Goal: Information Seeking & Learning: Check status

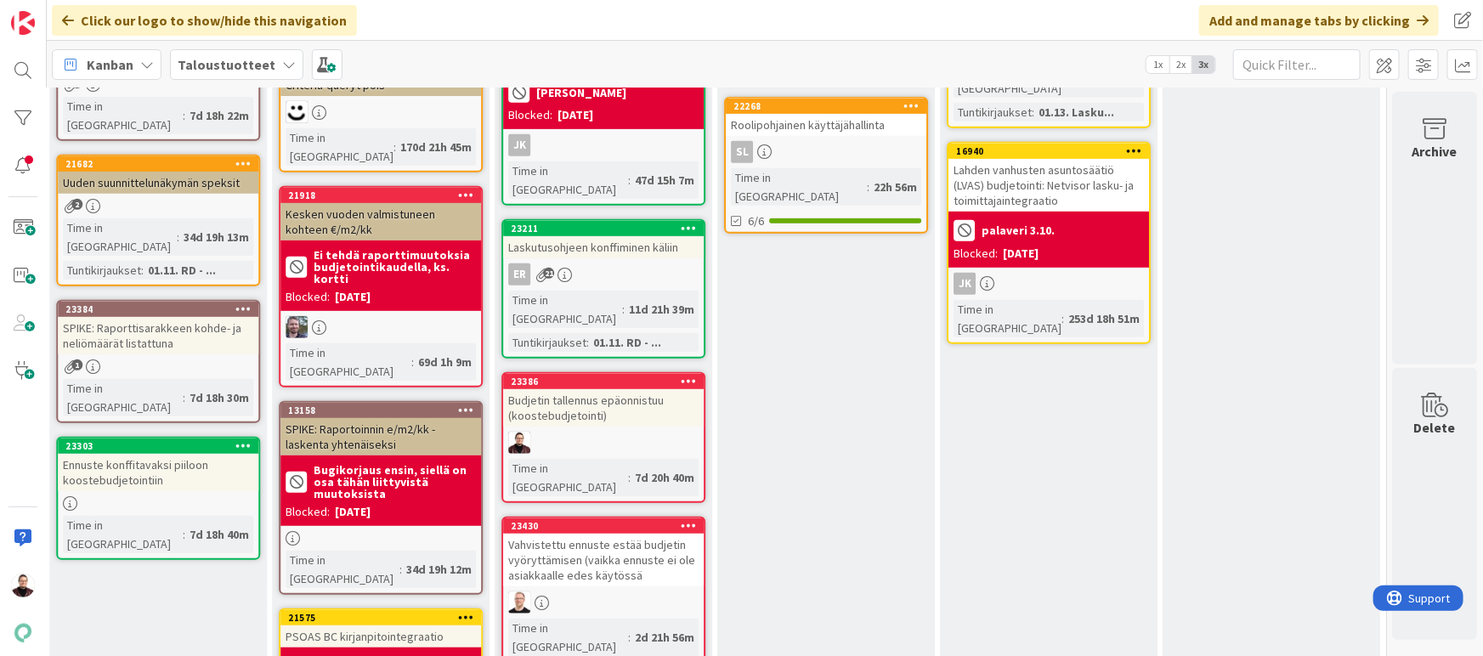
scroll to position [390, 2290]
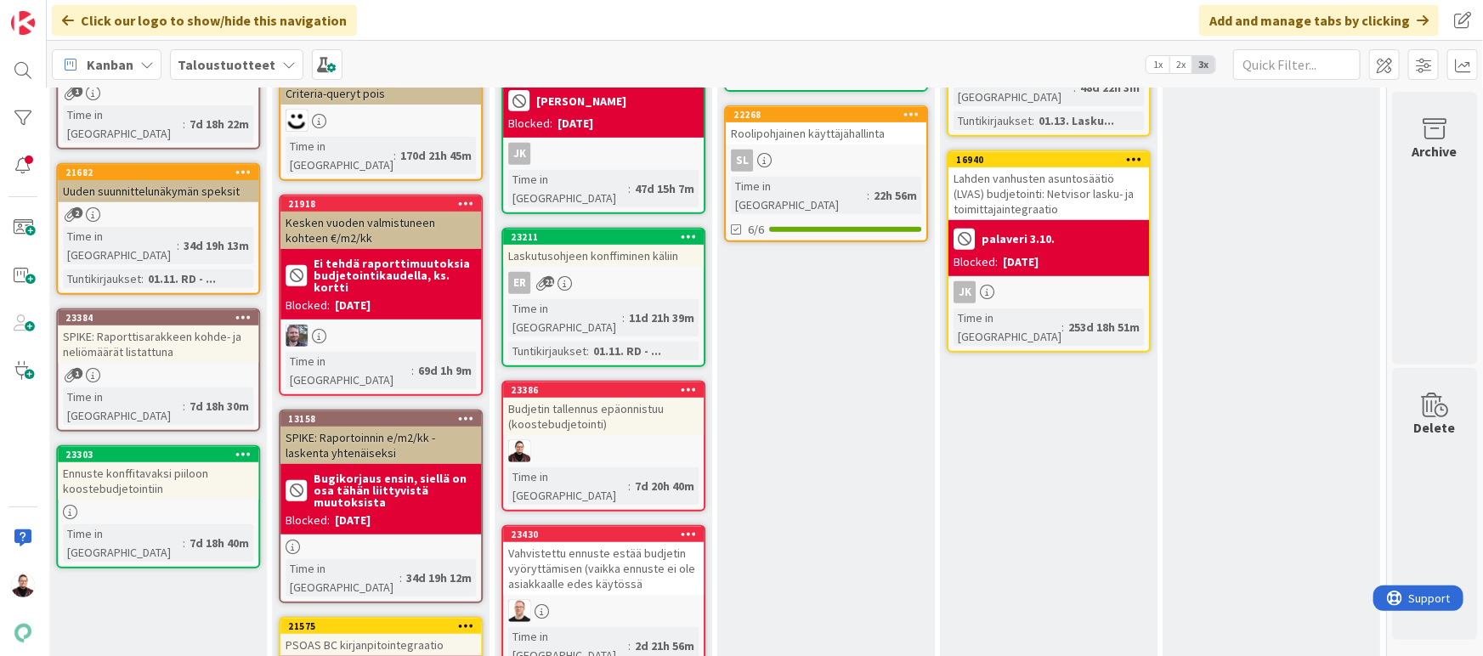
click at [583, 398] on div "Budjetin tallennus epäonnistuu (koostebudjetointi)" at bounding box center [603, 416] width 201 height 37
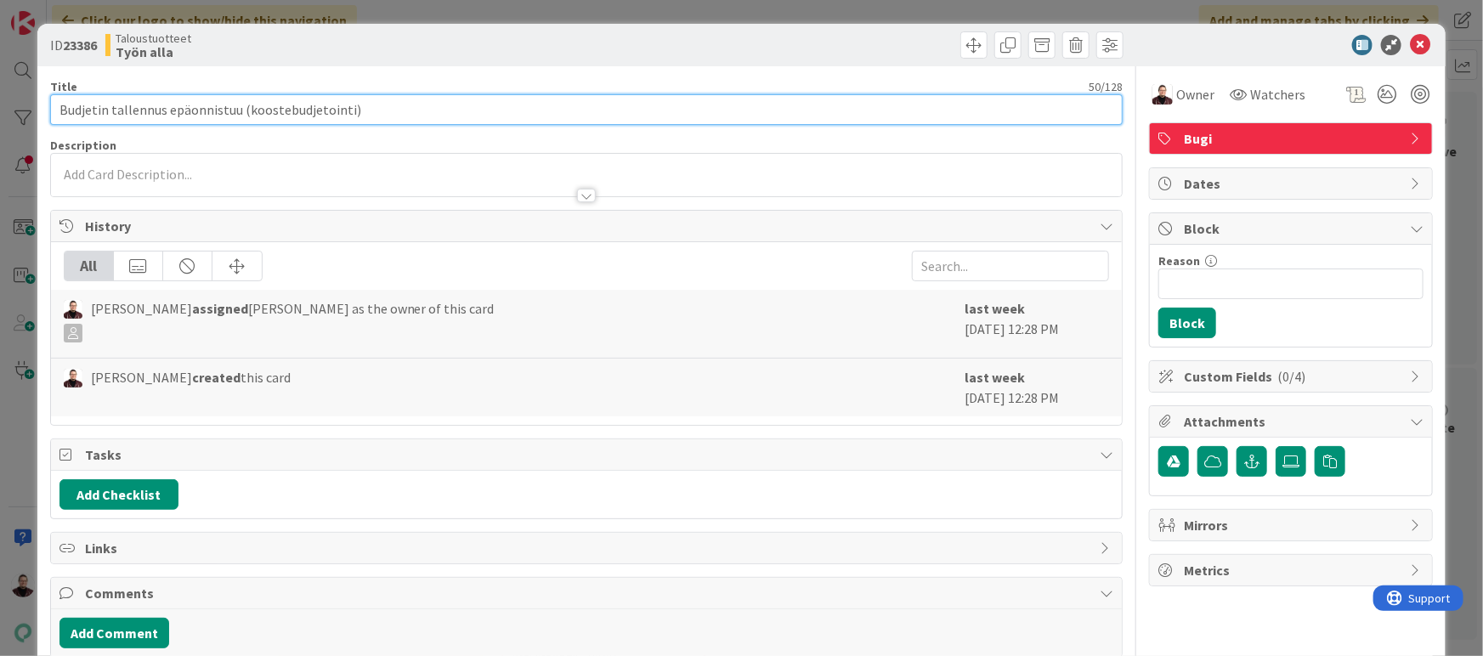
drag, startPoint x: 302, startPoint y: 108, endPoint x: 65, endPoint y: 89, distance: 237.8
click at [65, 89] on div "Title 50 / 128 [PERSON_NAME] epäonnistuu (koostebudjetointi)" at bounding box center [586, 102] width 1073 height 46
type input "Uuden koostebudjetoinnin rinnakkaisuusongelmat"
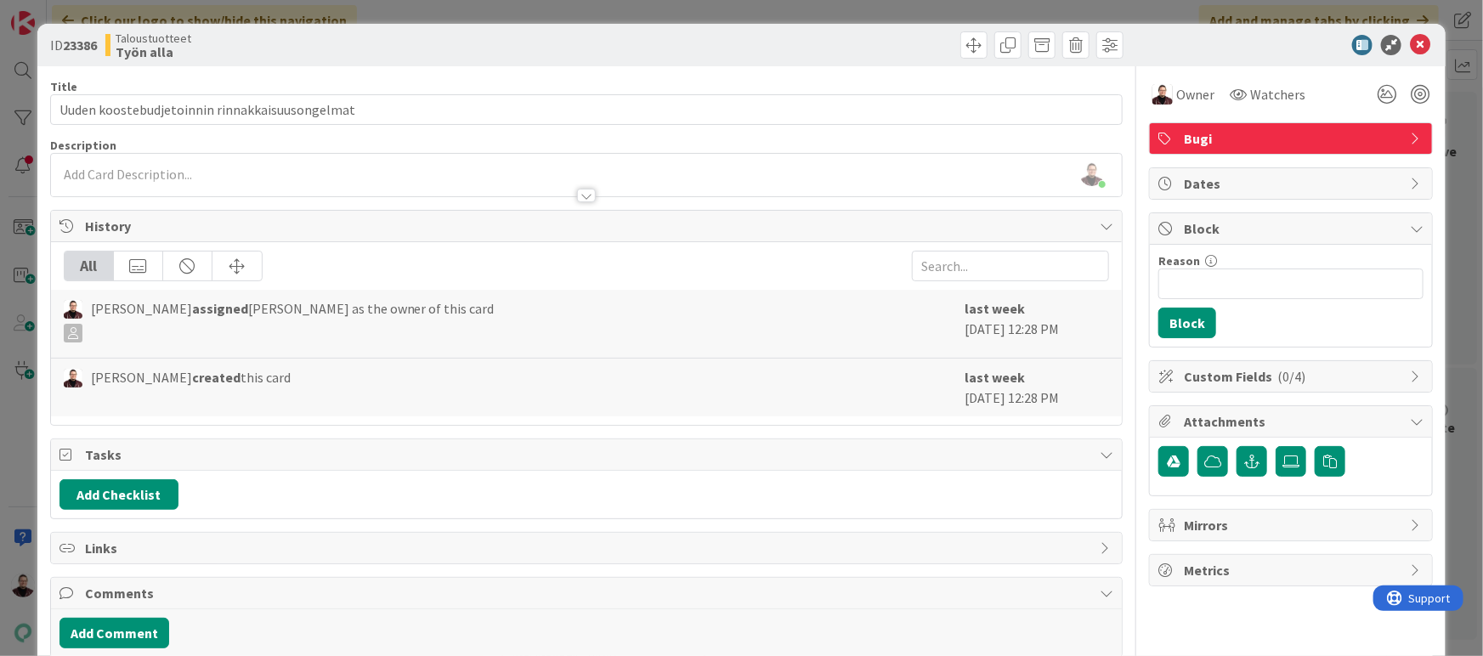
click at [454, 184] on div at bounding box center [586, 187] width 1071 height 18
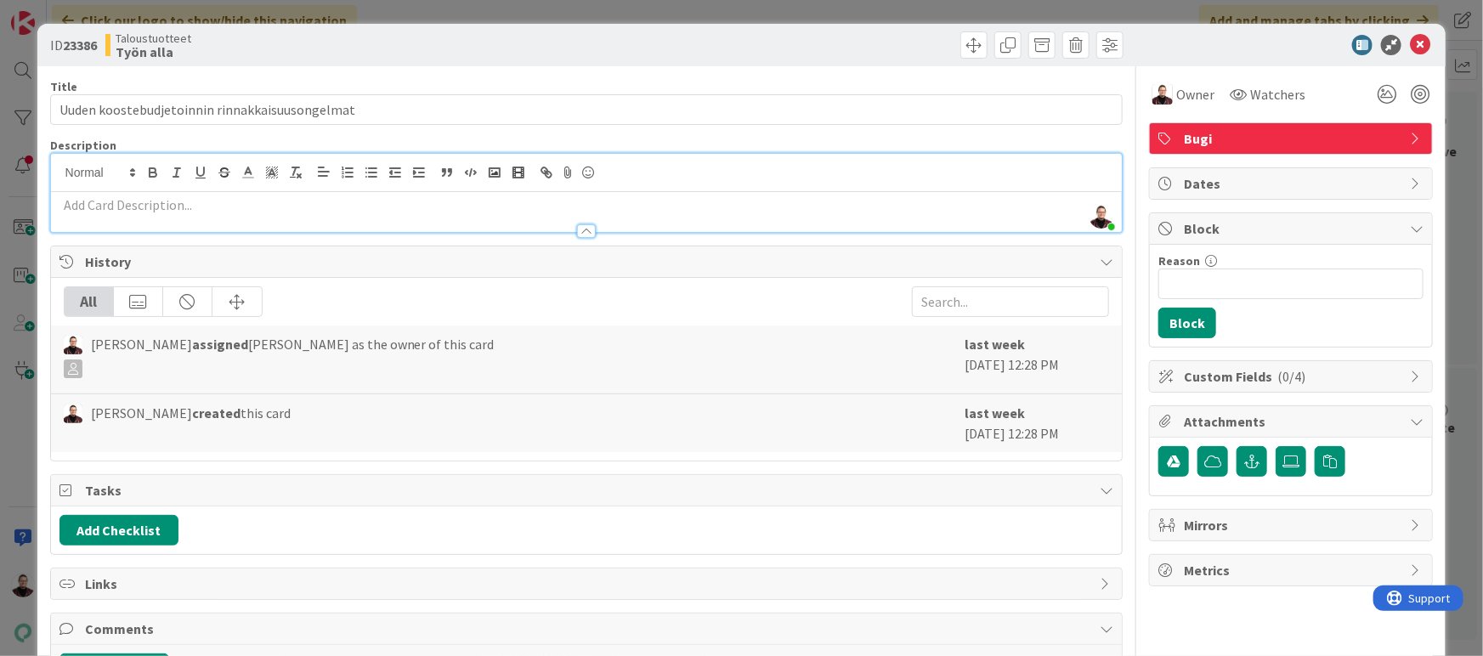
click at [442, 200] on p at bounding box center [586, 205] width 1054 height 20
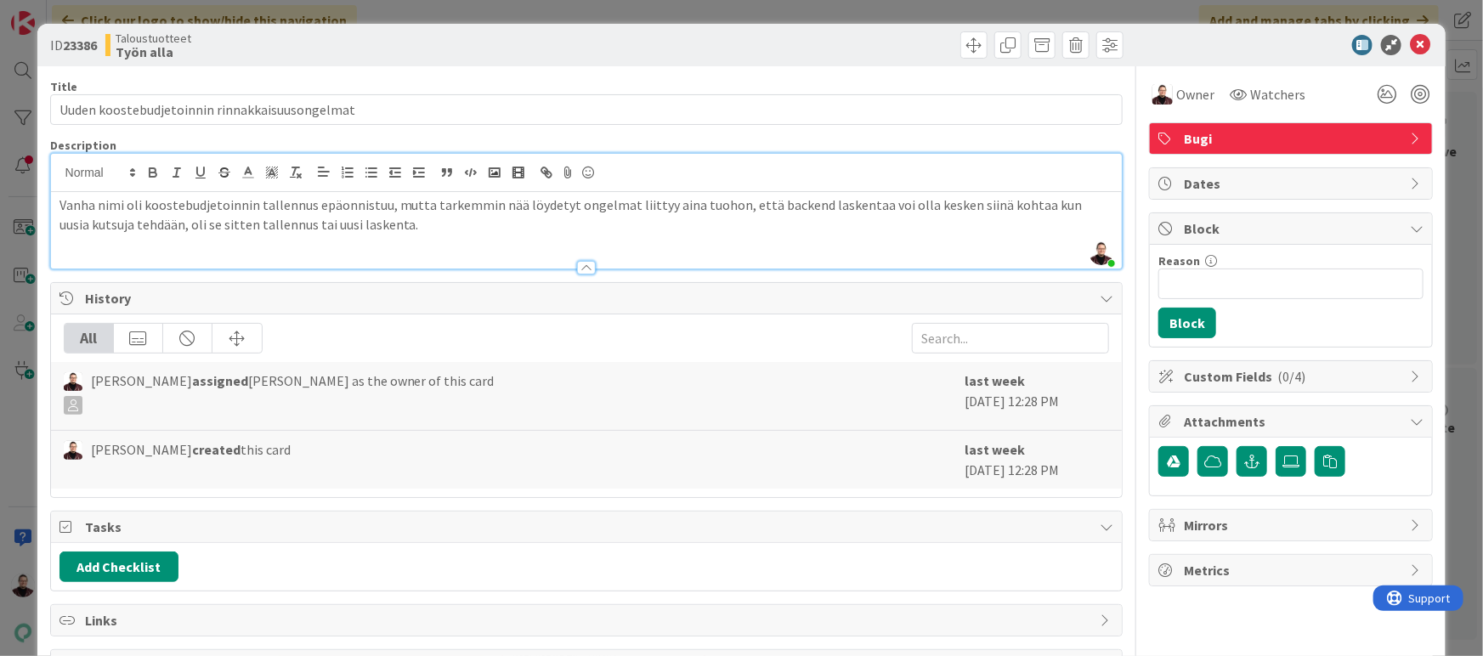
click at [591, 48] on div at bounding box center [857, 44] width 533 height 27
click at [466, 227] on p "Vanha nimi oli koostebudjetoinnin tallennus epäonnistuu, mutta tarkemmin nää lö…" at bounding box center [586, 214] width 1054 height 38
click at [1163, 107] on div "Owner" at bounding box center [1183, 94] width 69 height 31
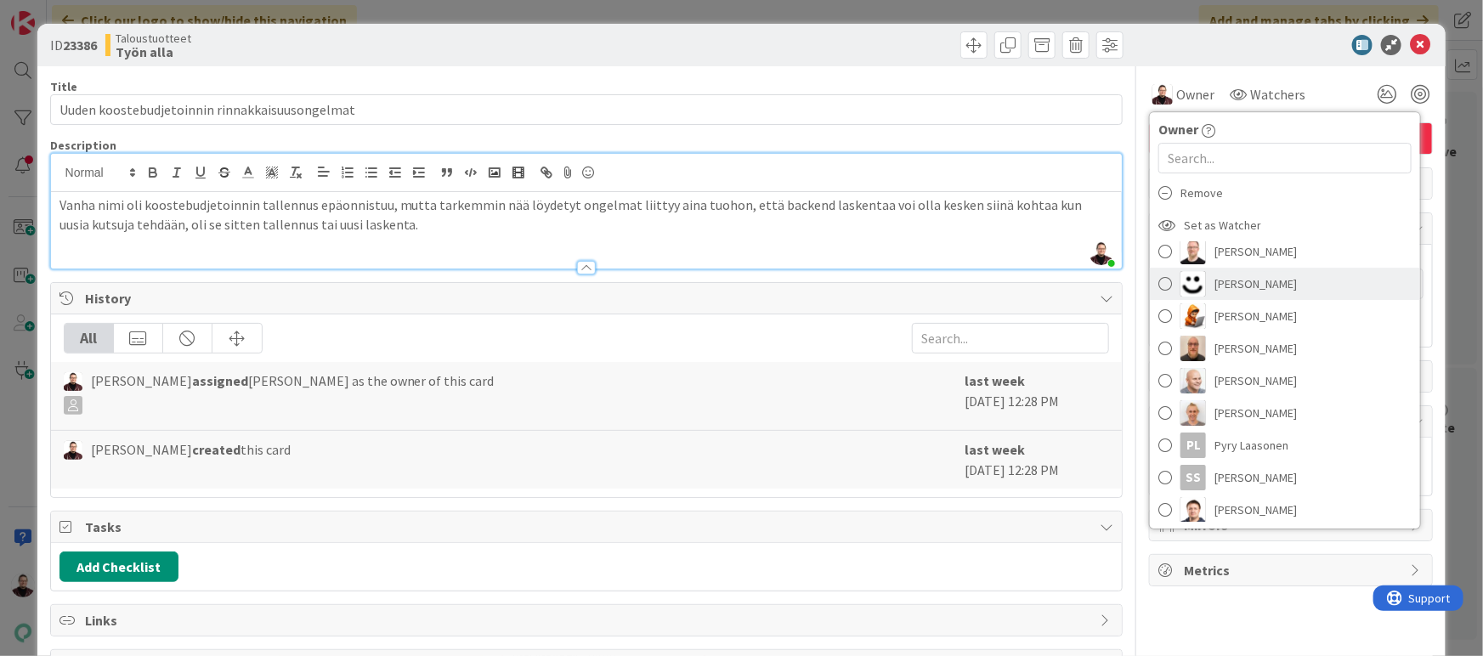
scroll to position [485, 0]
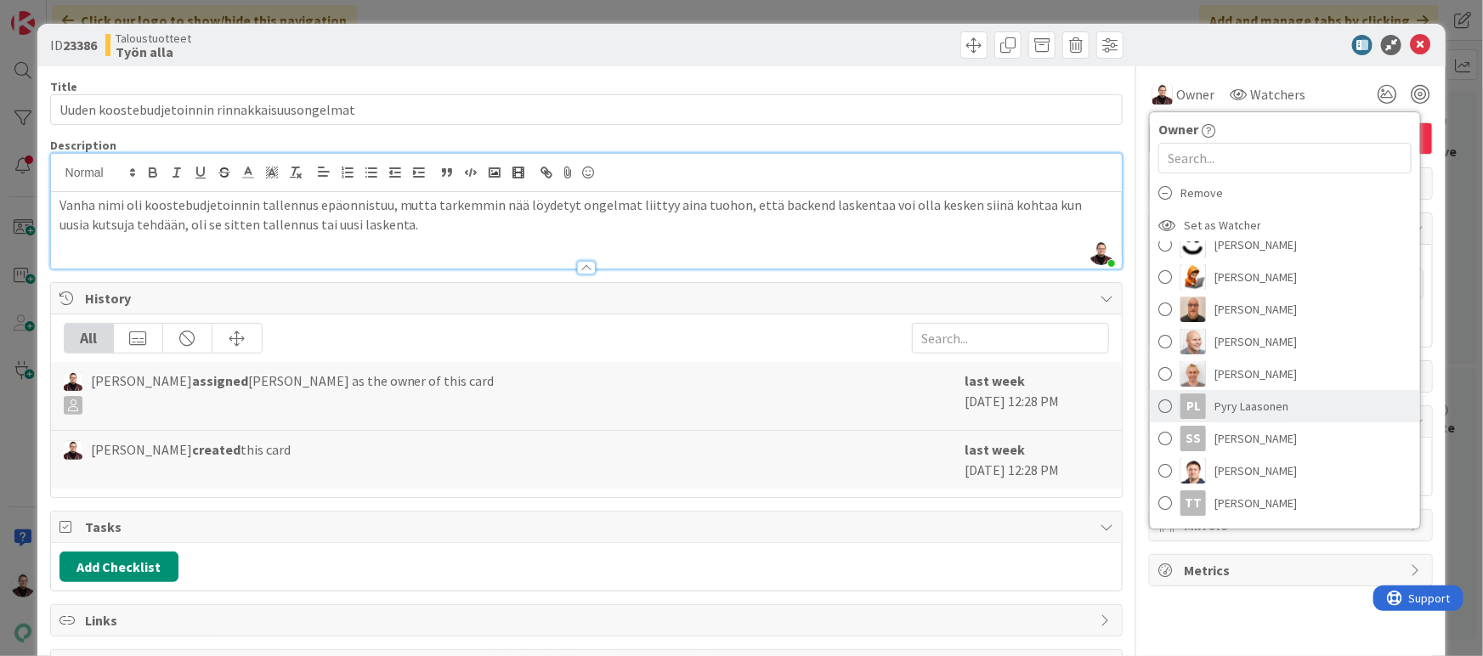
click at [1229, 395] on span "Pyry Laasonen" at bounding box center [1251, 405] width 74 height 25
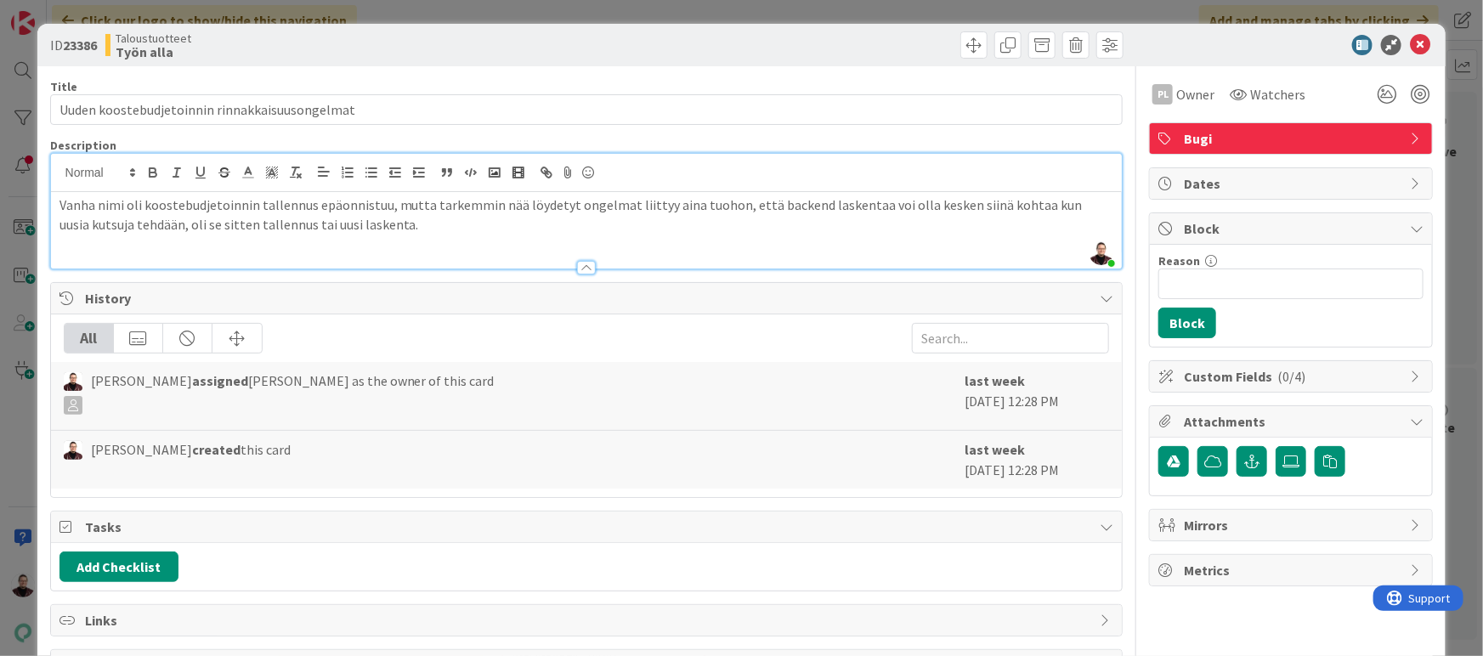
click at [765, 10] on div "ID 23386 Taloustuotteet Työn alla Title 46 / 128 Uuden koostebudjetoinnin rinna…" at bounding box center [741, 328] width 1483 height 656
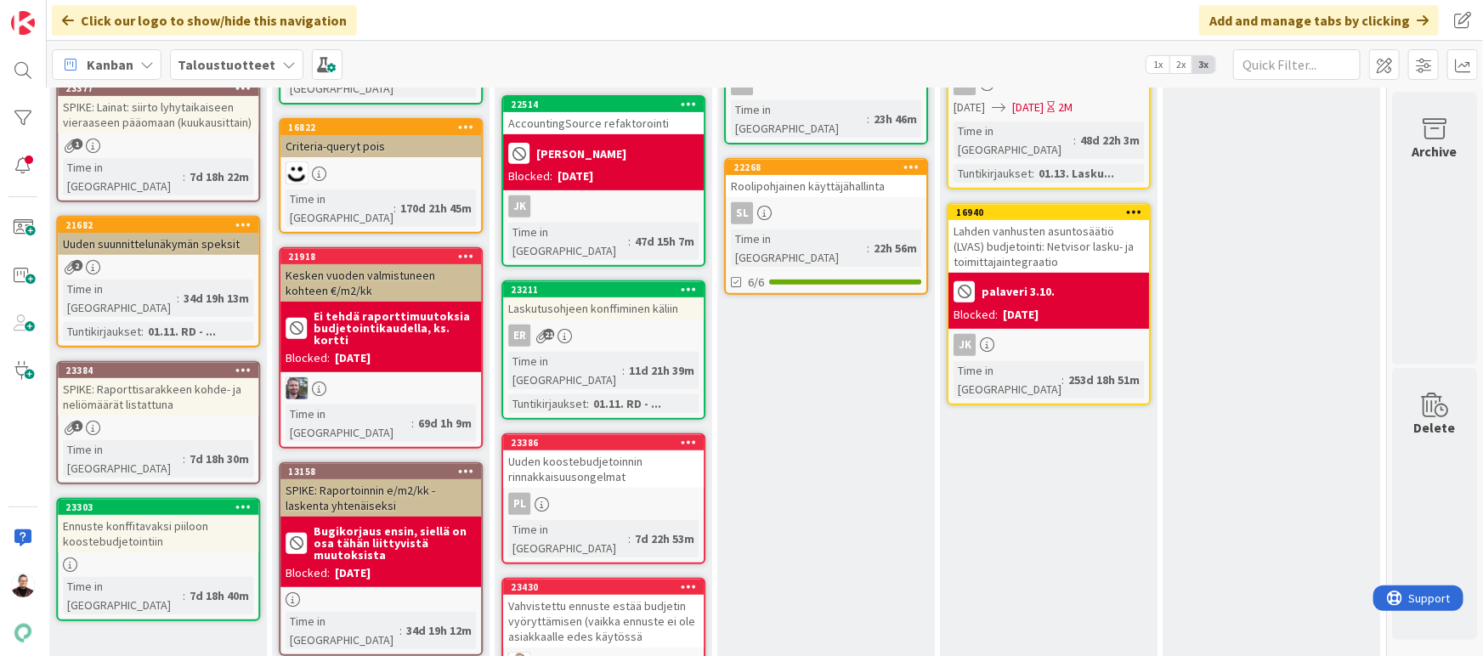
scroll to position [324, 2290]
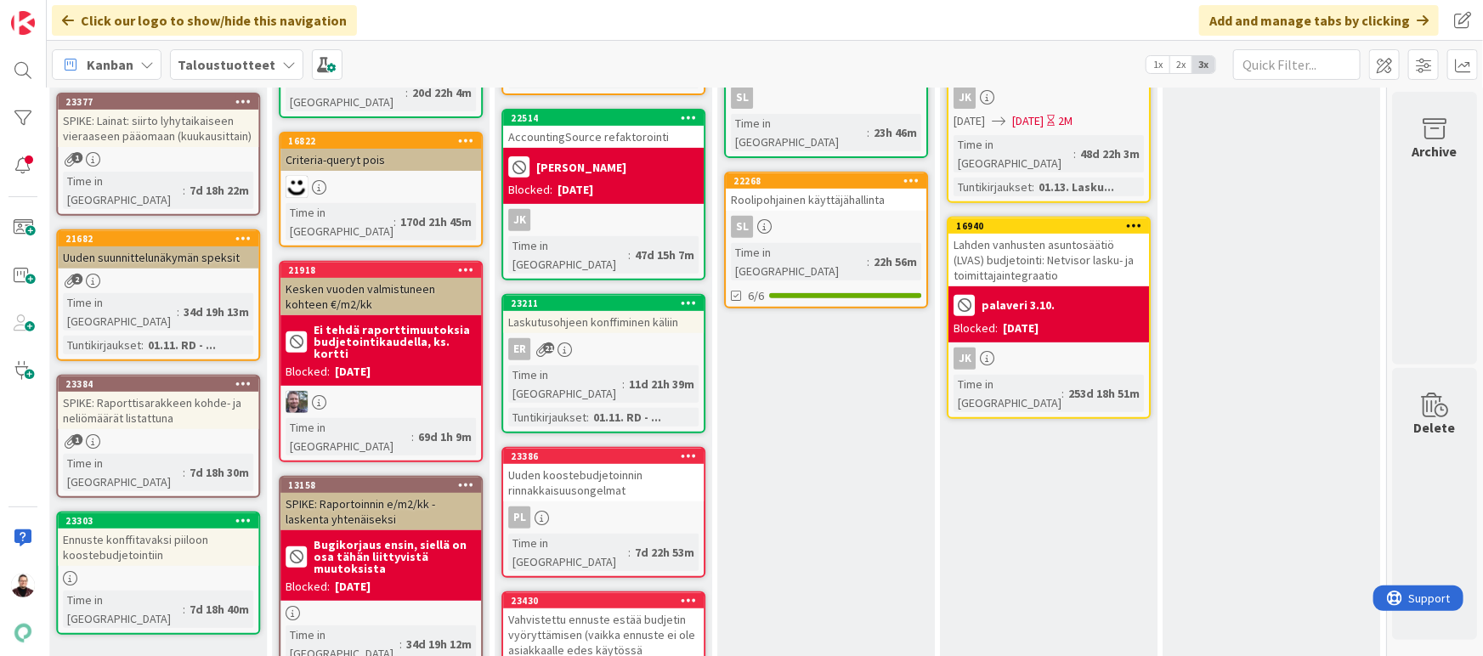
click at [574, 464] on div "Uuden koostebudjetoinnin rinnakkaisuusongelmat" at bounding box center [603, 482] width 201 height 37
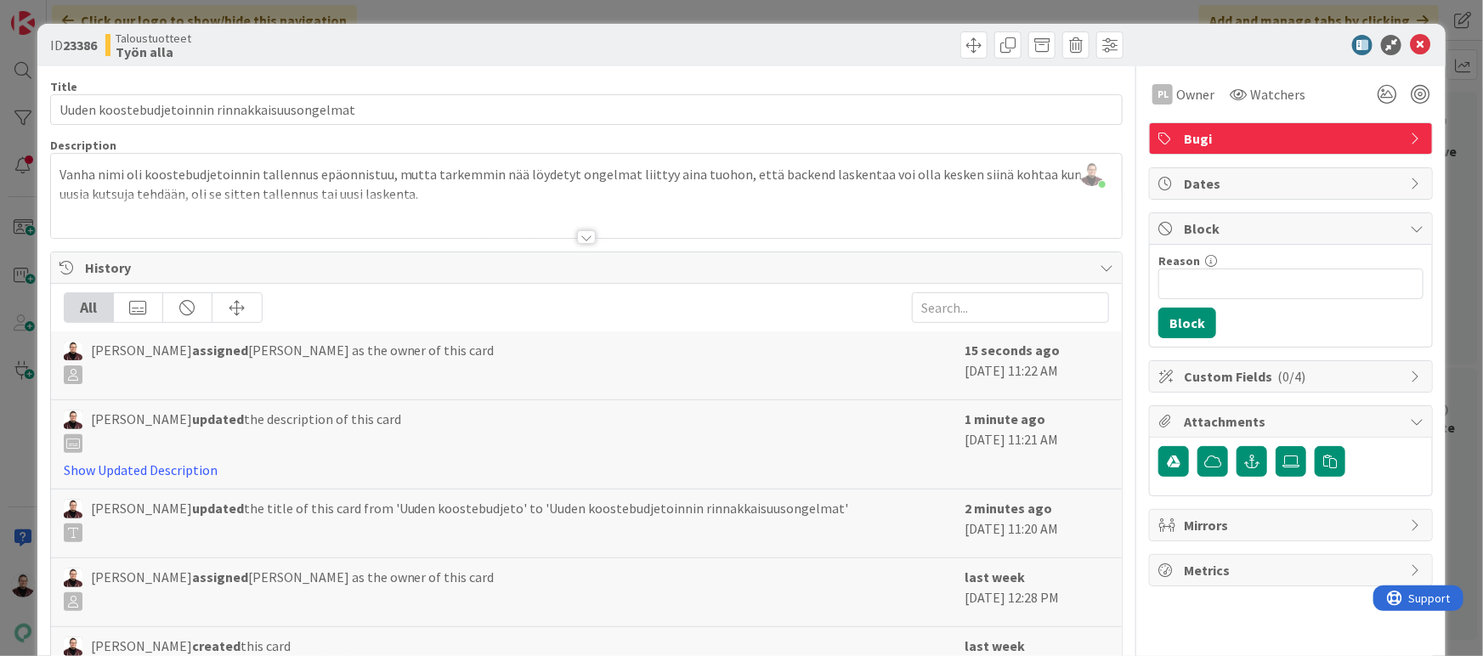
click at [13, 429] on div "ID 23386 Taloustuotteet Työn alla Title 46 / 128 Uuden koostebudjetoinnin rinna…" at bounding box center [741, 328] width 1483 height 656
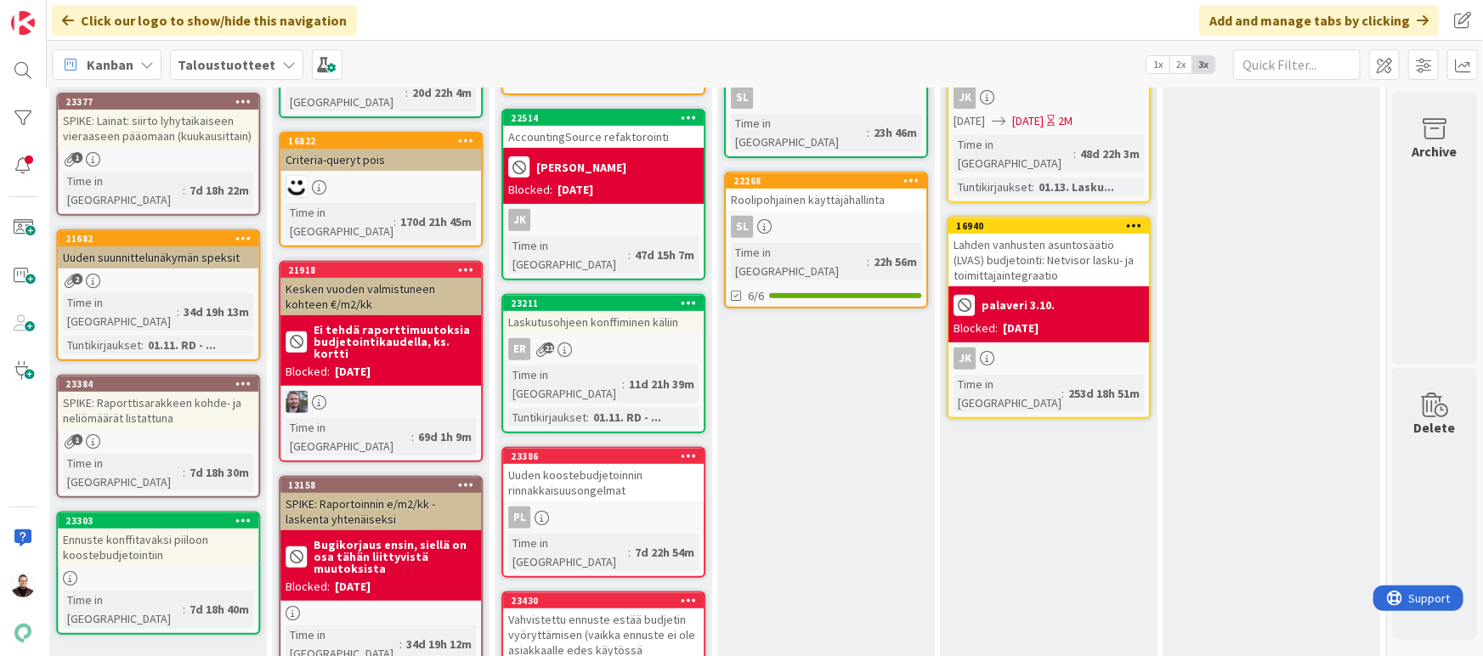
click at [565, 464] on div "Uuden koostebudjetoinnin rinnakkaisuusongelmat" at bounding box center [603, 482] width 201 height 37
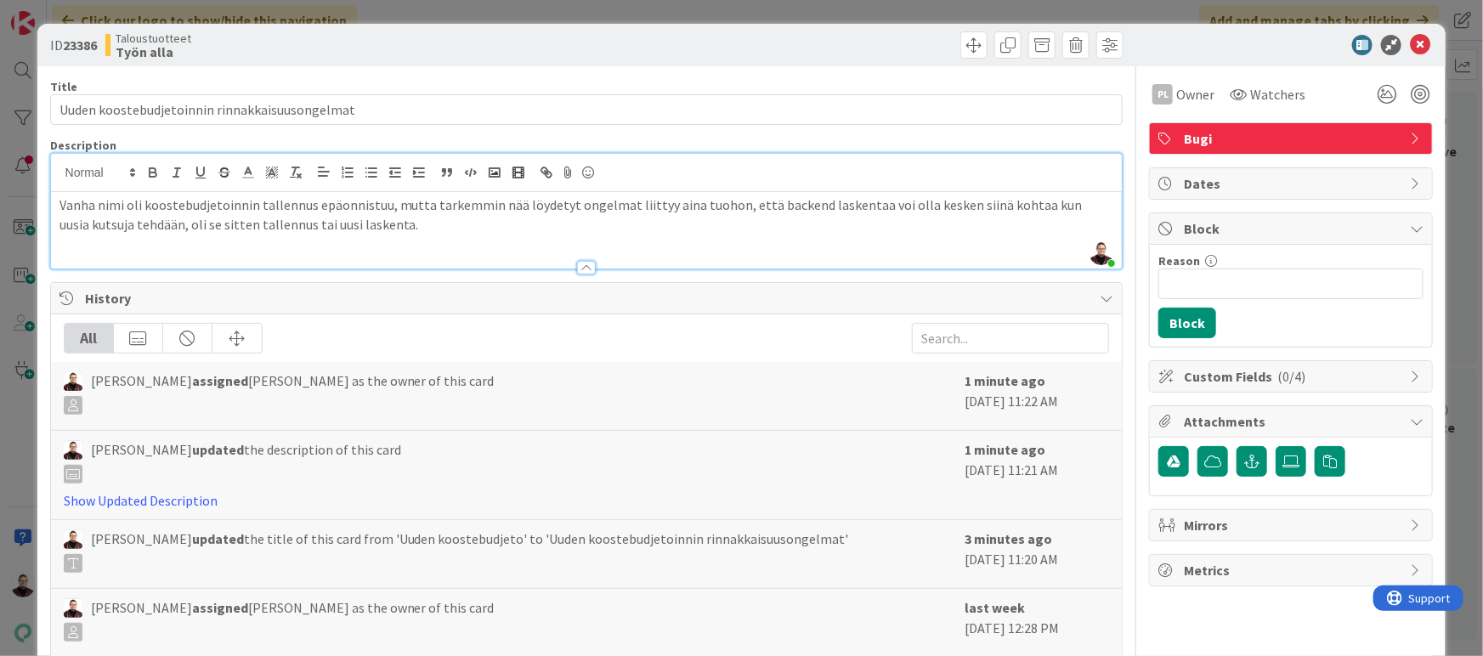
click at [619, 172] on div "[PERSON_NAME] just joined [PERSON_NAME] nimi oli koostebudjetoinnin tallennus e…" at bounding box center [586, 211] width 1071 height 115
click at [8, 434] on div "ID 23386 Taloustuotteet Työn alla Title 46 / 128 Uuden koostebudjetoinnin rinna…" at bounding box center [741, 328] width 1483 height 656
